Goal: Information Seeking & Learning: Learn about a topic

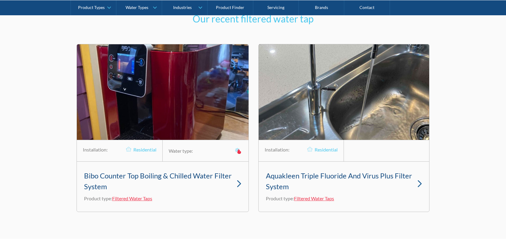
scroll to position [3921, 0]
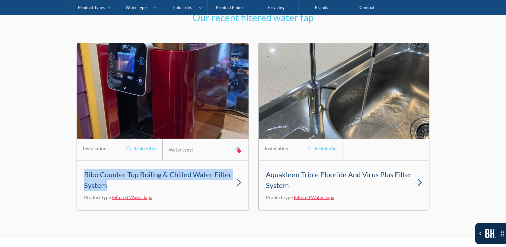
drag, startPoint x: 85, startPoint y: 162, endPoint x: 105, endPoint y: 178, distance: 25.5
click at [105, 178] on div "Bibo Counter Top Boiling & Chilled Water Filter System Product type: Filtered W…" at bounding box center [163, 185] width 172 height 50
copy h3 "Bibo Counter Top Boiling & Chilled Water Filter System"
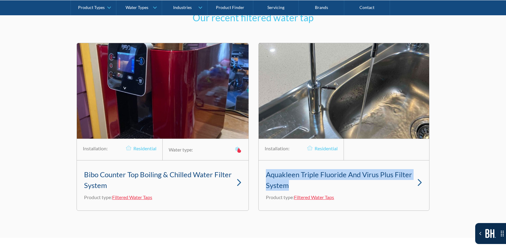
drag, startPoint x: 272, startPoint y: 171, endPoint x: 338, endPoint y: 159, distance: 67.6
click at [291, 179] on div "Aquakleen Triple Fluoride And Virus Plus Filter System Product type: Filtered W…" at bounding box center [344, 185] width 170 height 50
copy h3 "Aquakleen Triple Fluoride And Virus Plus Filter System"
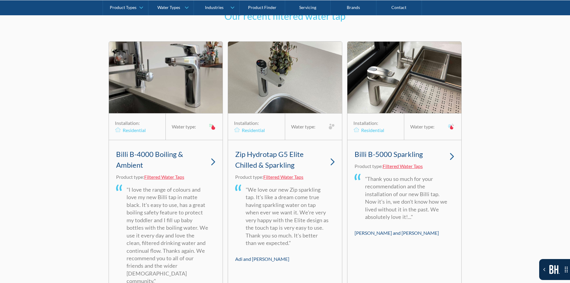
scroll to position [3741, 0]
